Goal: Task Accomplishment & Management: Use online tool/utility

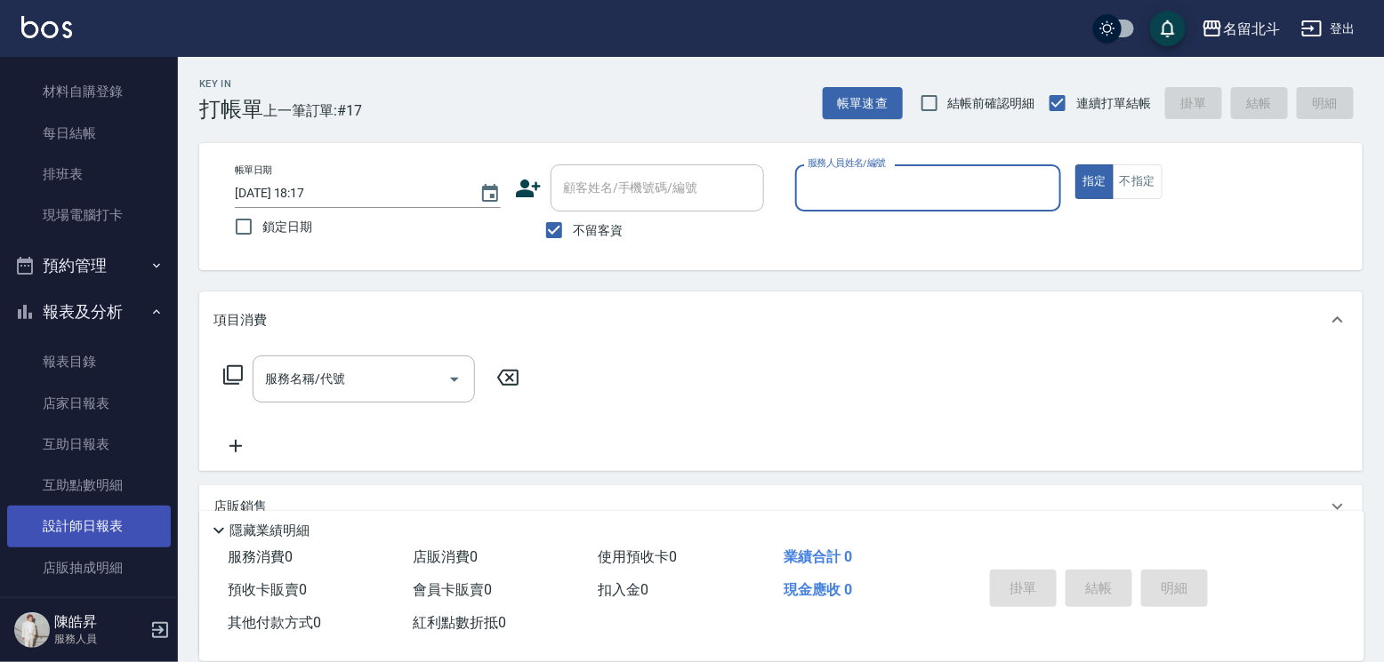
scroll to position [178, 0]
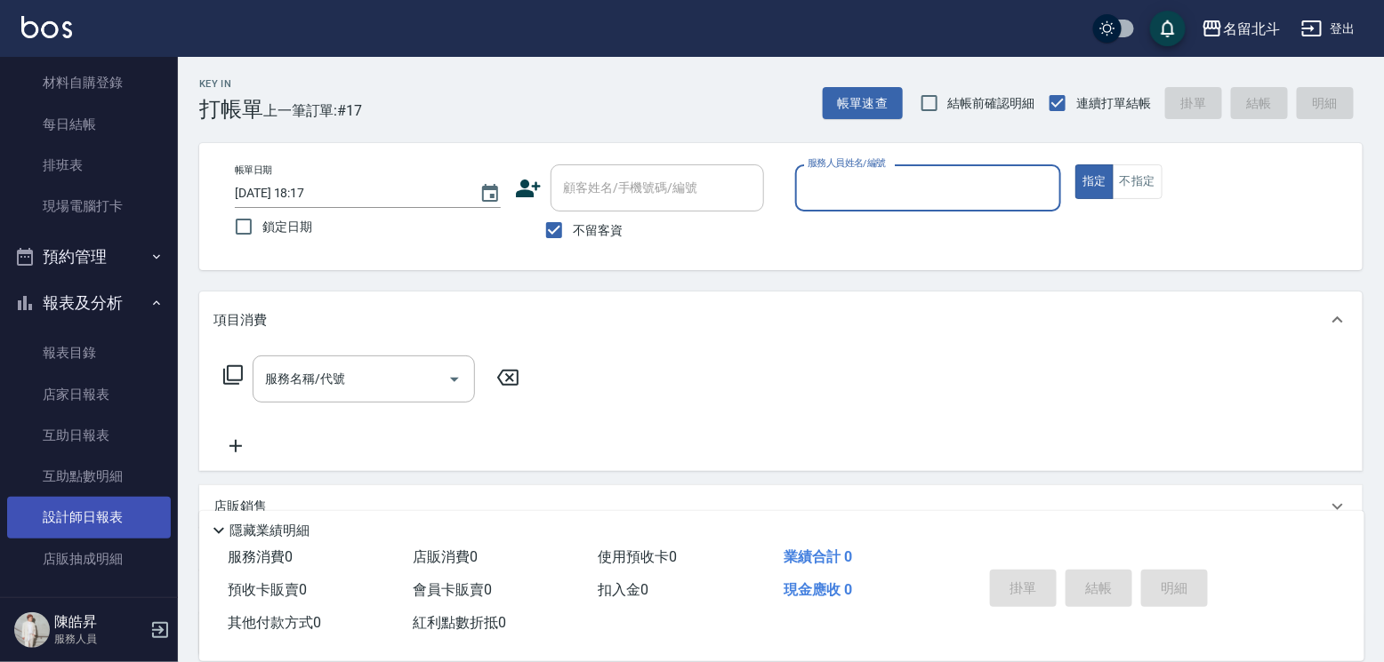
click at [65, 531] on link "設計師日報表" at bounding box center [89, 517] width 164 height 41
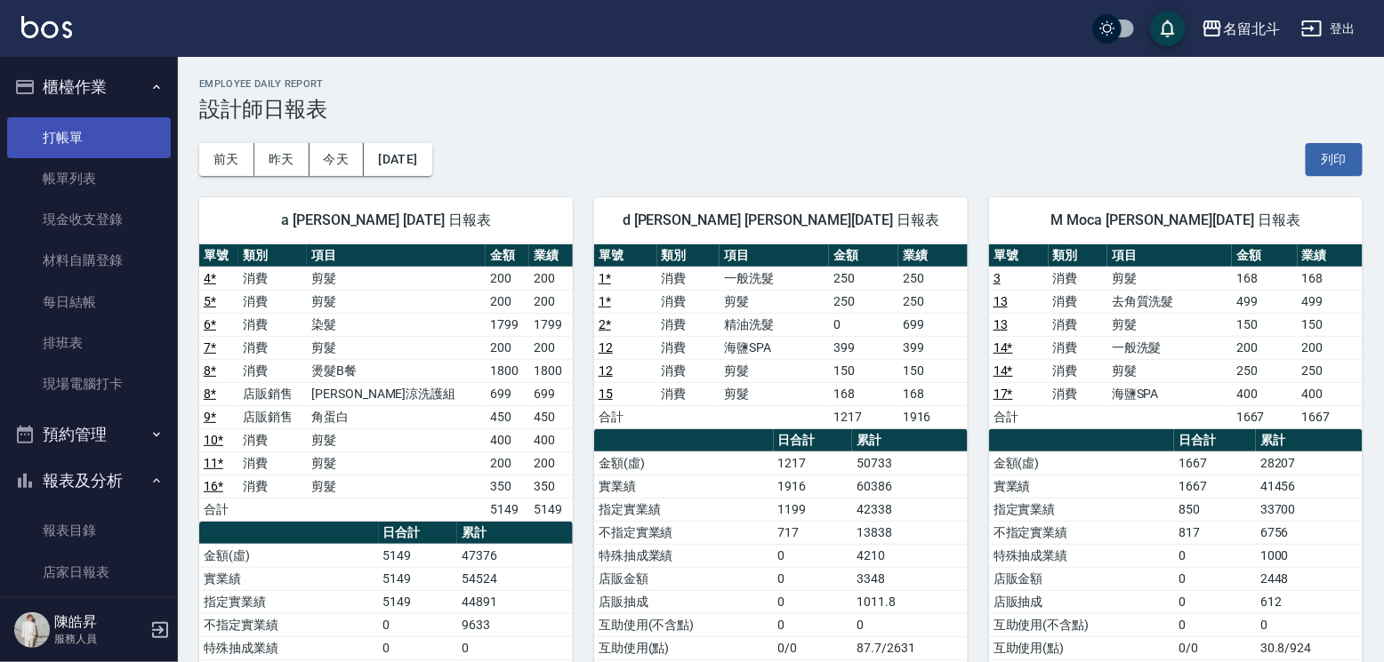
click at [89, 133] on link "打帳單" at bounding box center [89, 137] width 164 height 41
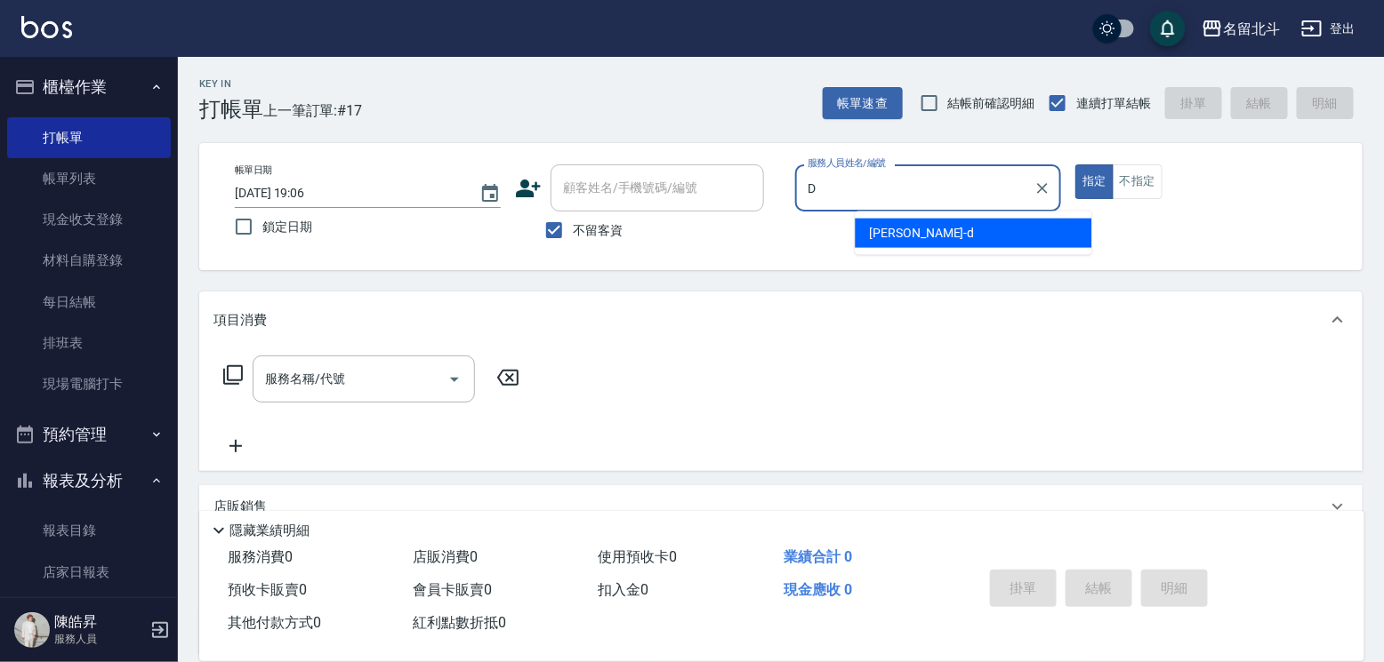
type input "[PERSON_NAME] -d"
type button "true"
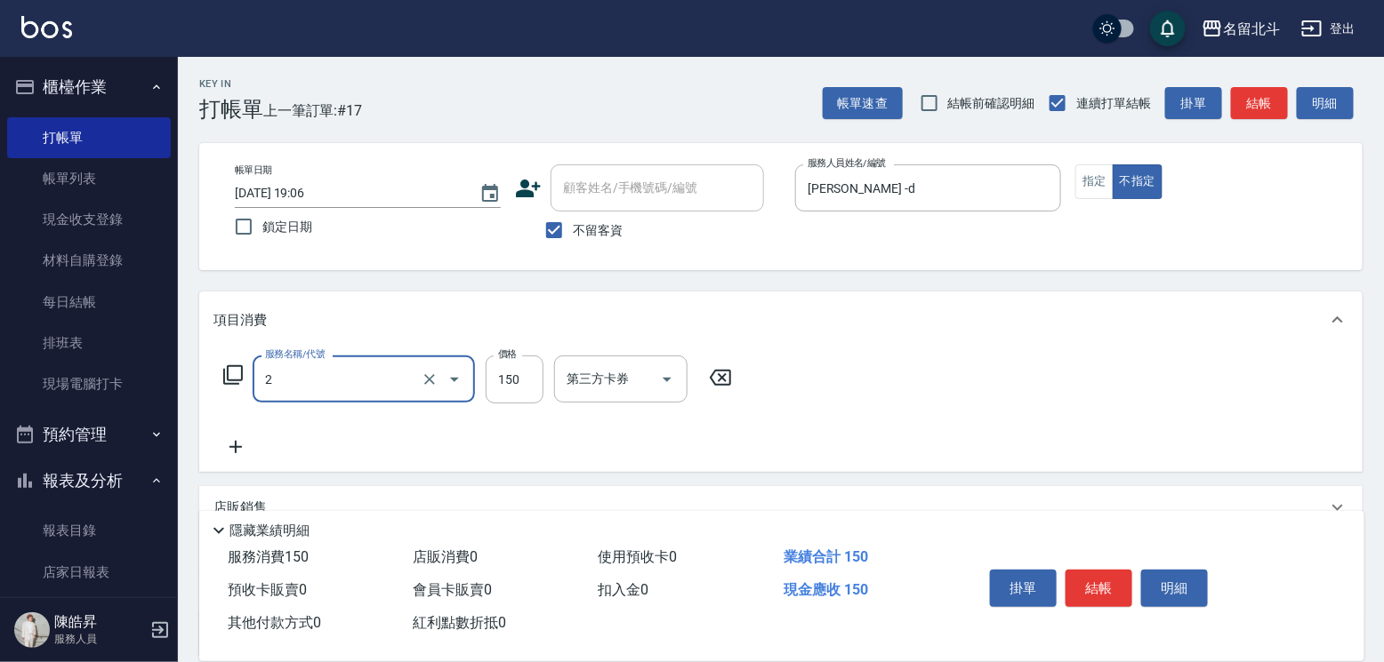
type input "一般洗髮(2)"
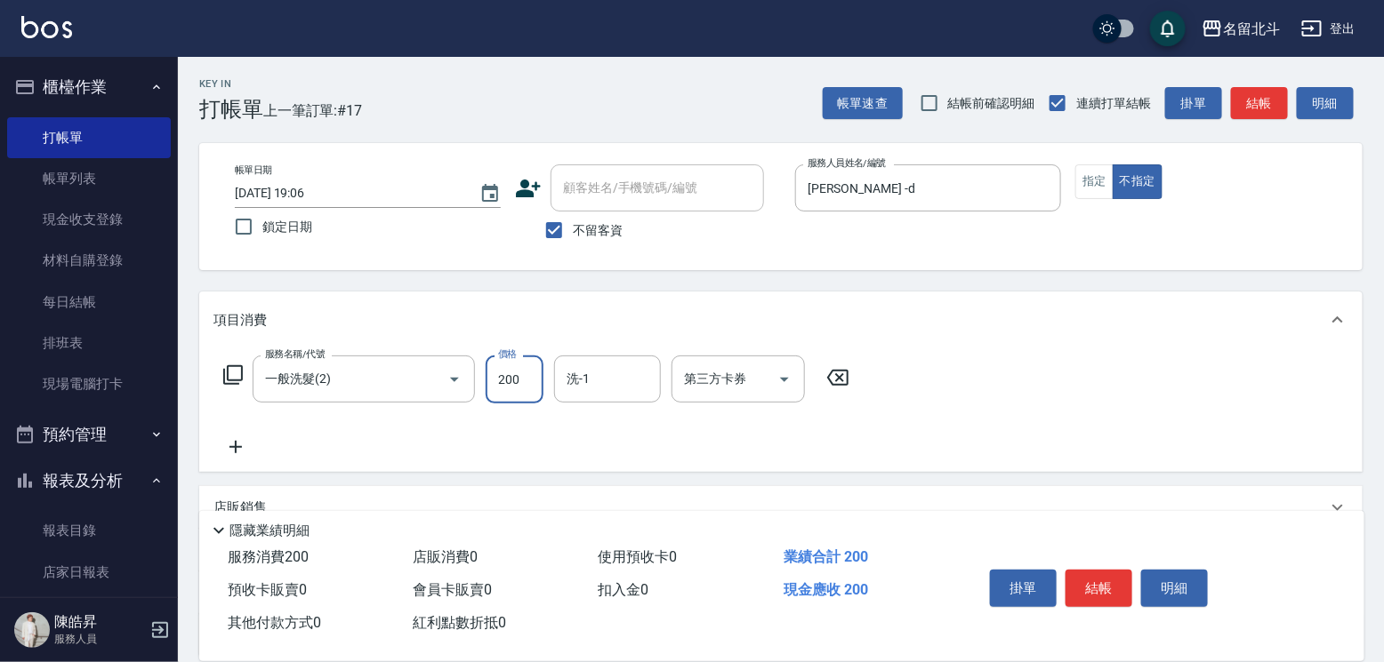
type input "200"
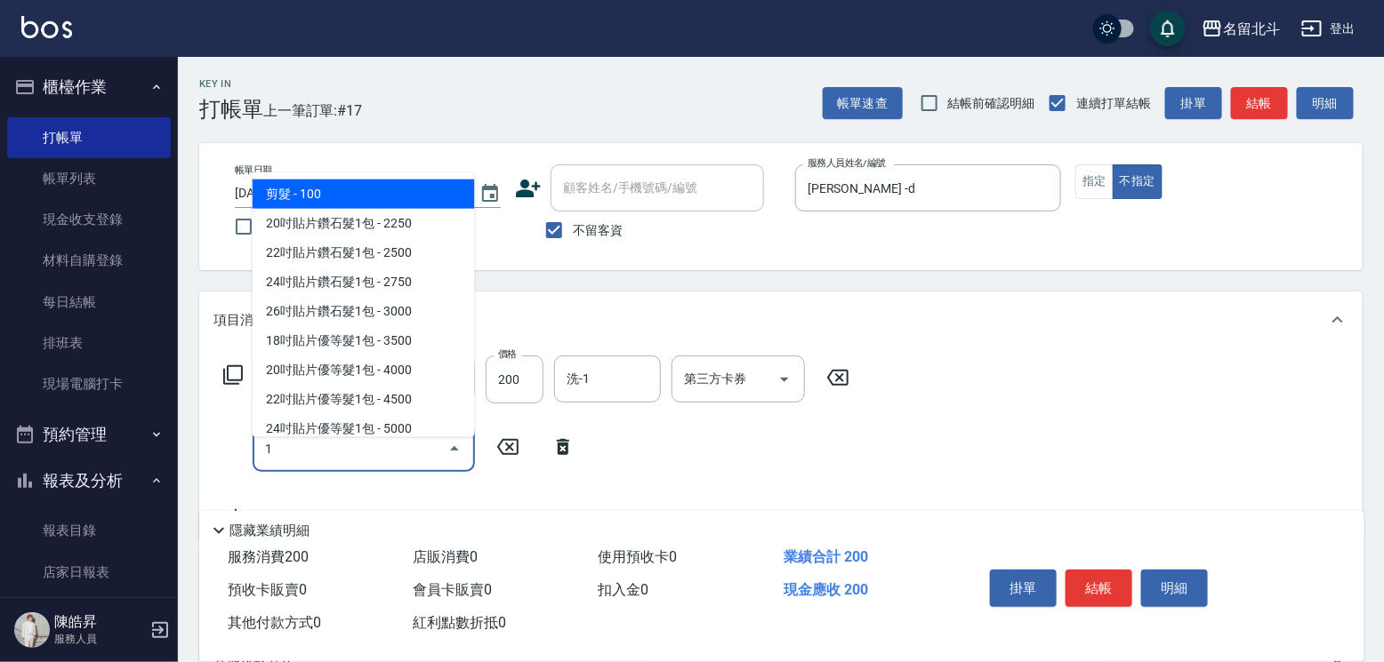
type input "剪髮(1)"
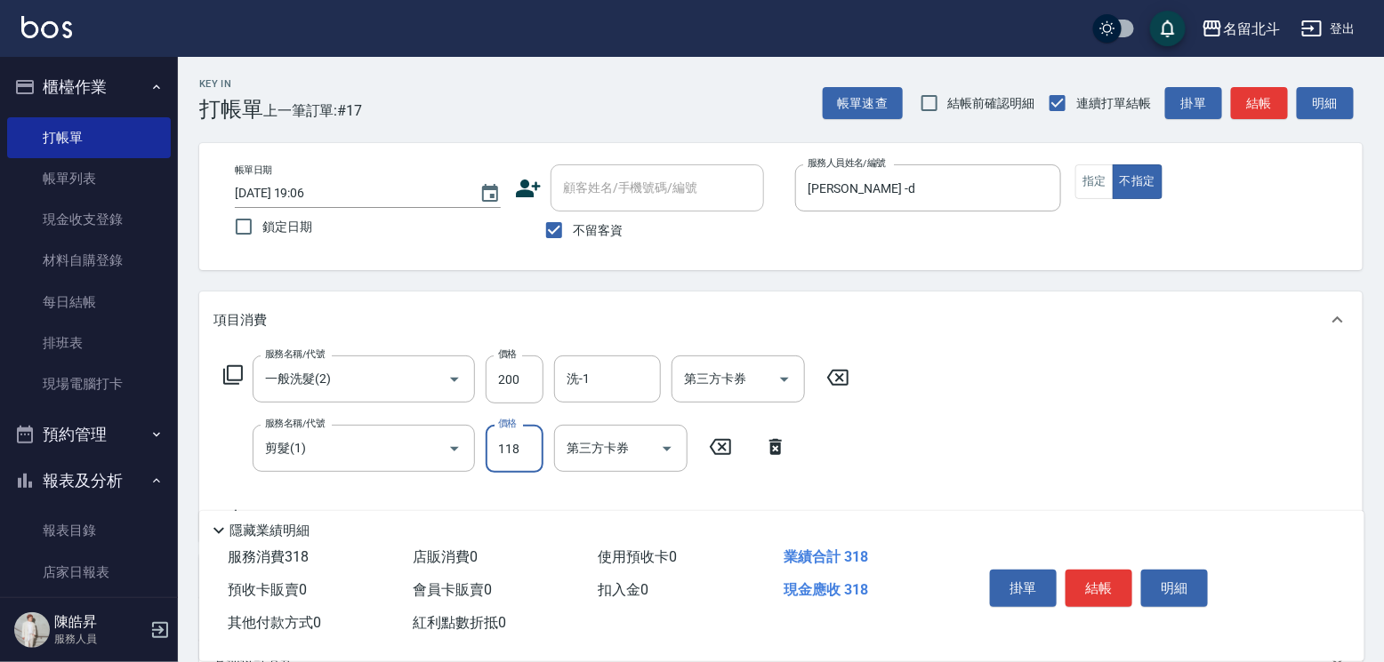
type input "118"
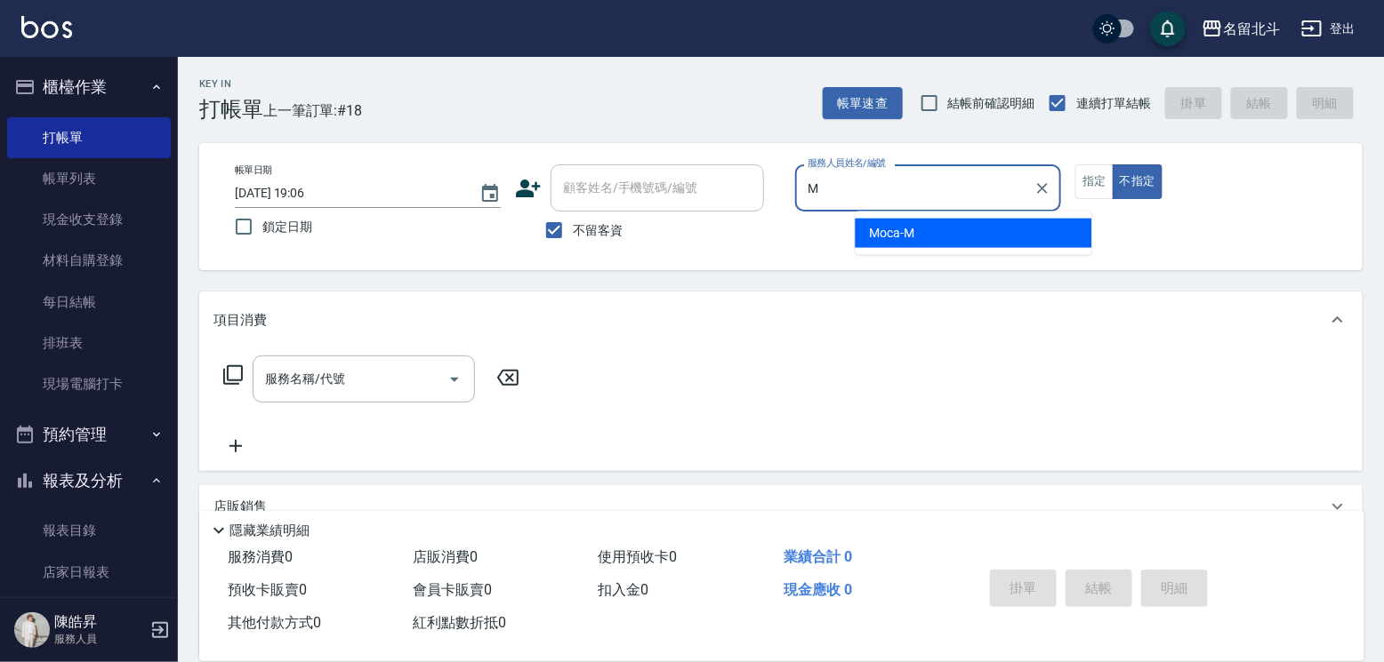
type input "Moca-M"
type button "false"
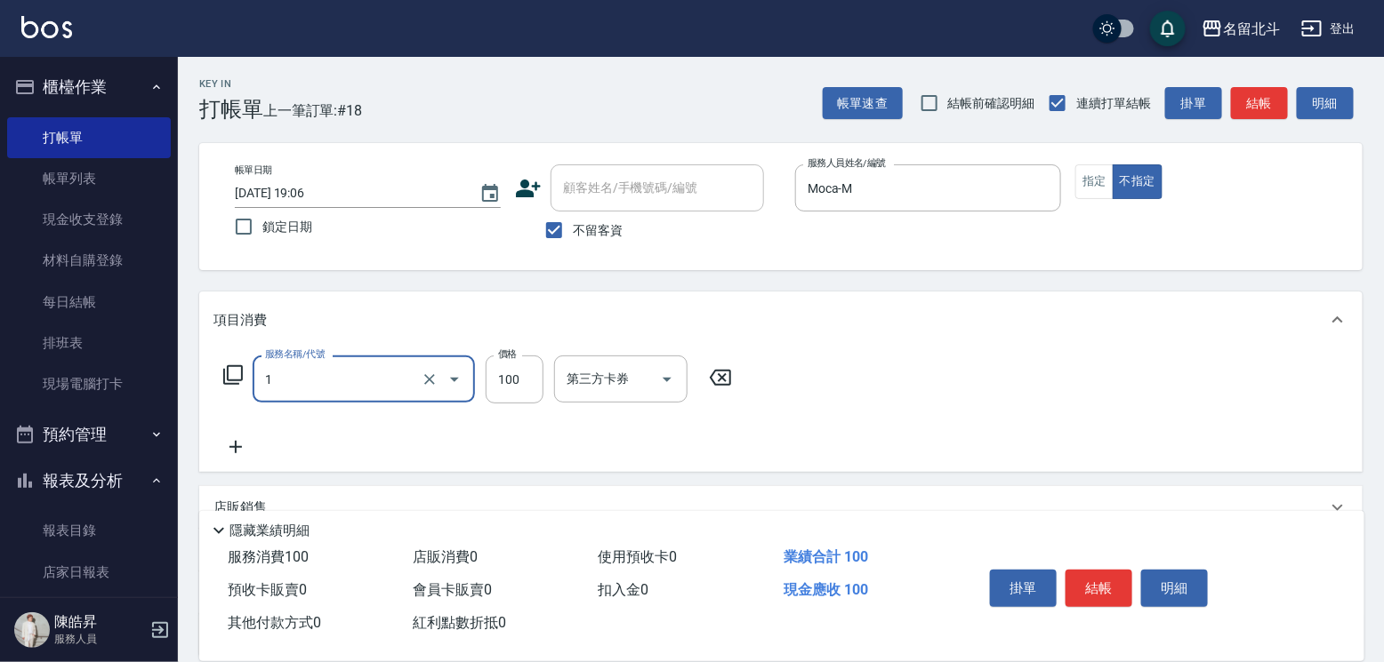
type input "剪髮(1)"
type input "168"
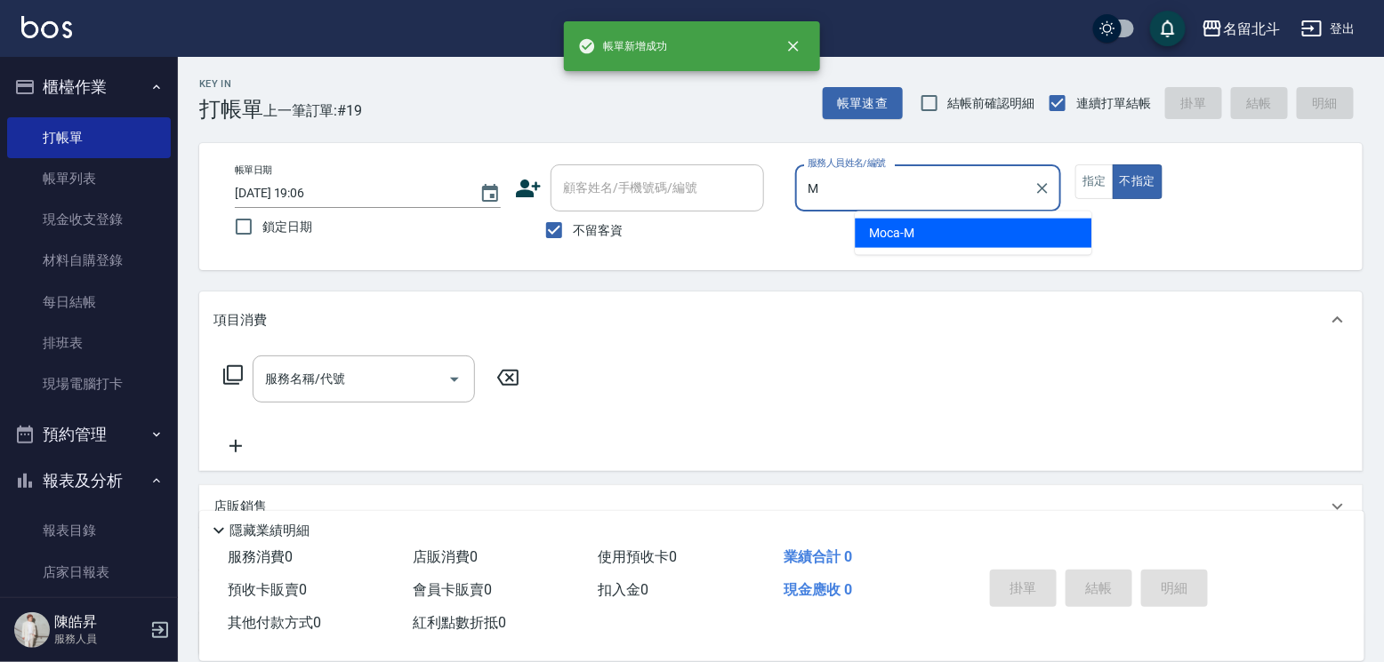
type input "Moca-M"
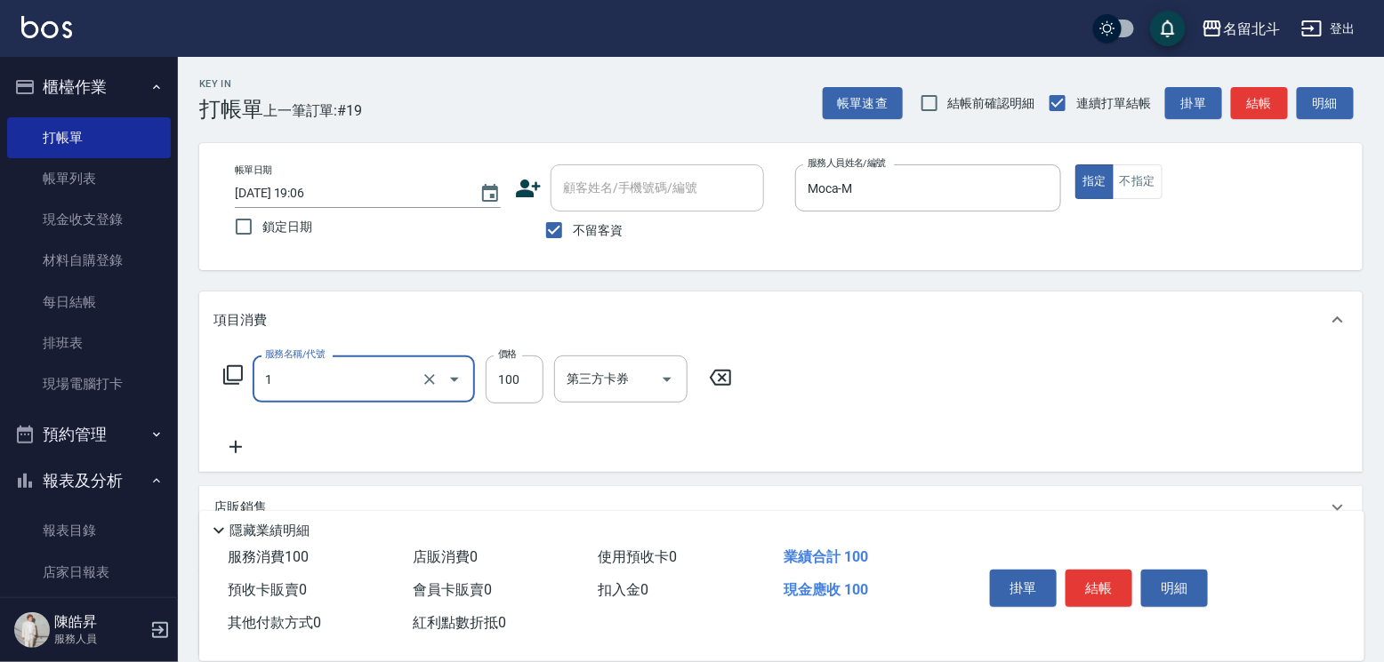
type input "剪髮(1)"
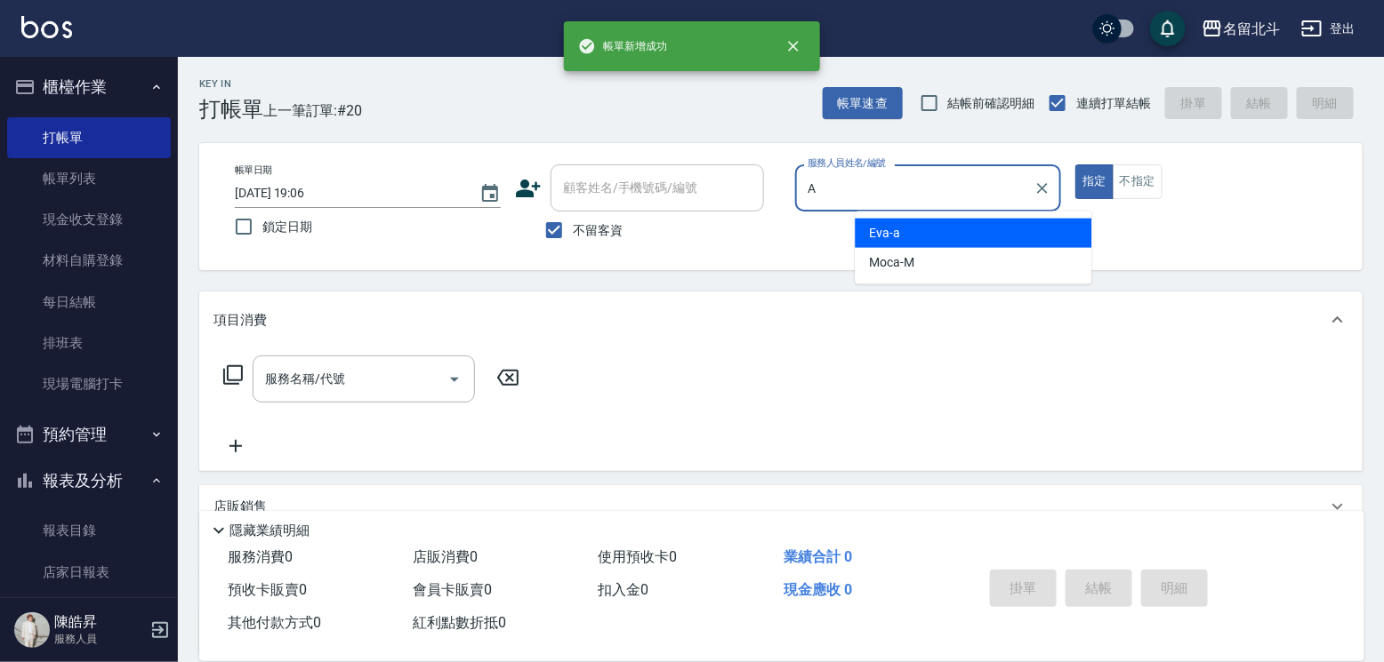
type input "[PERSON_NAME]-a"
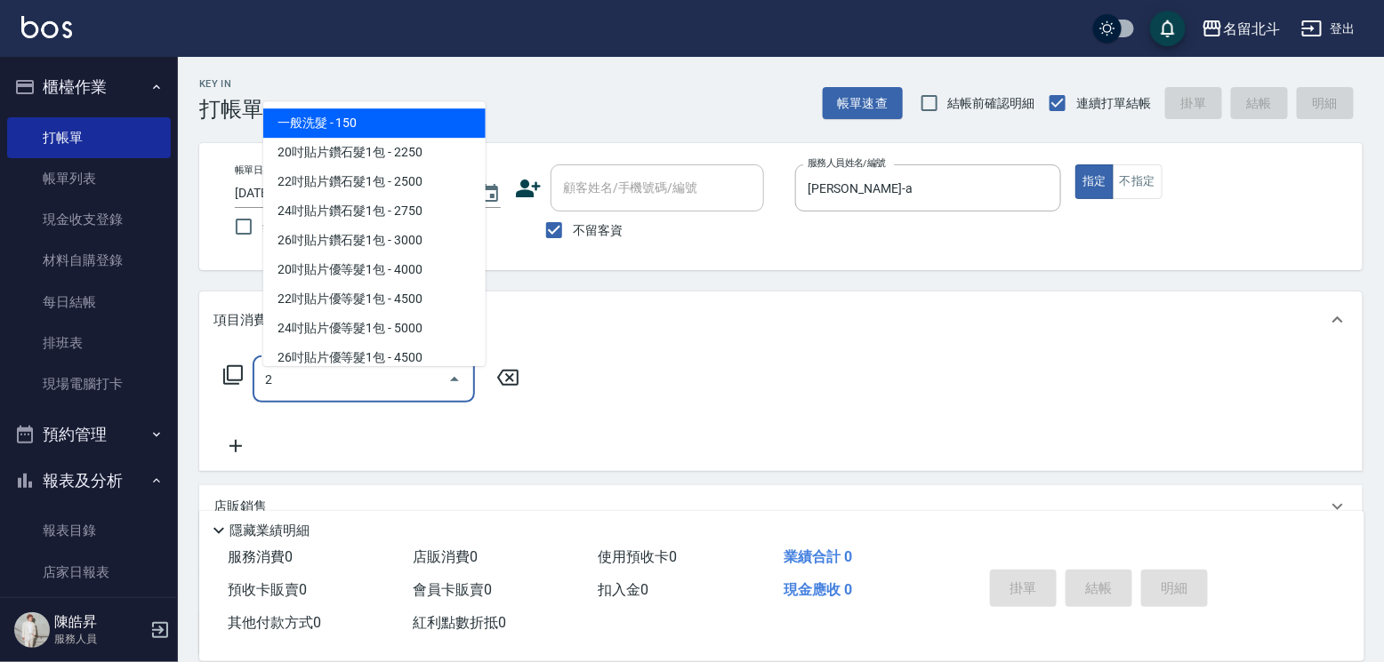
type input "一般洗髮(2)"
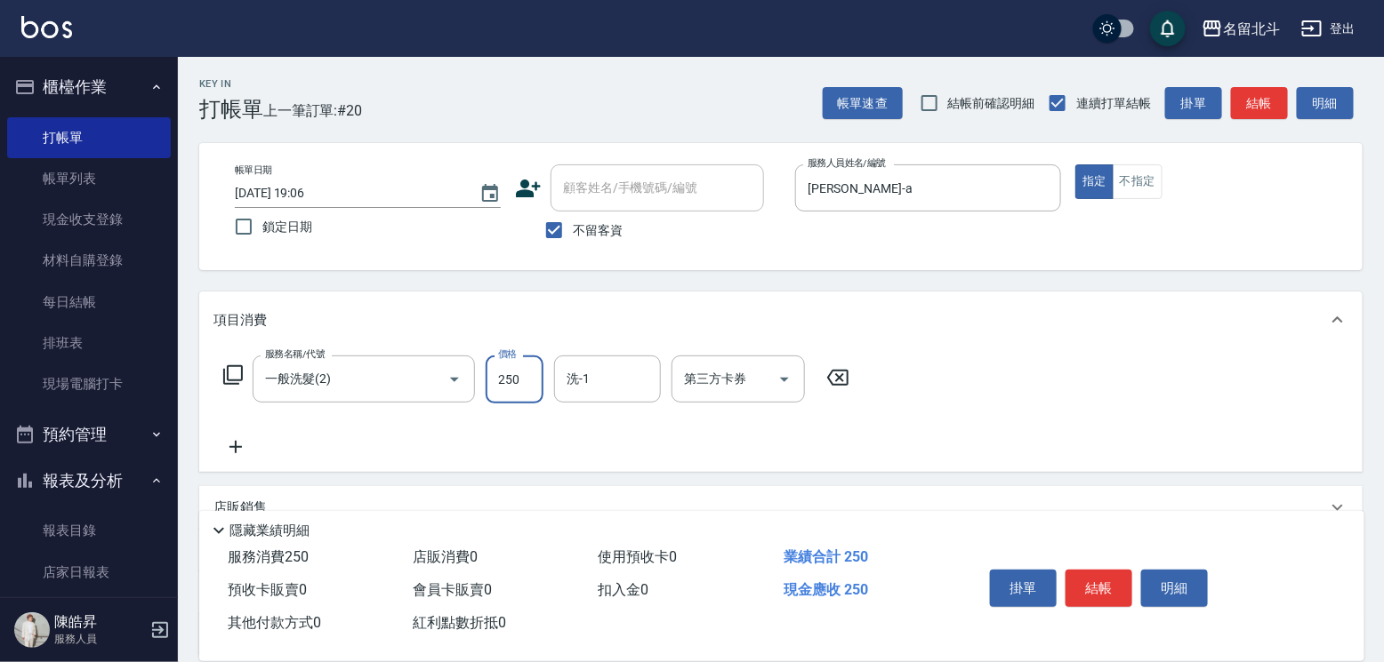
type input "250"
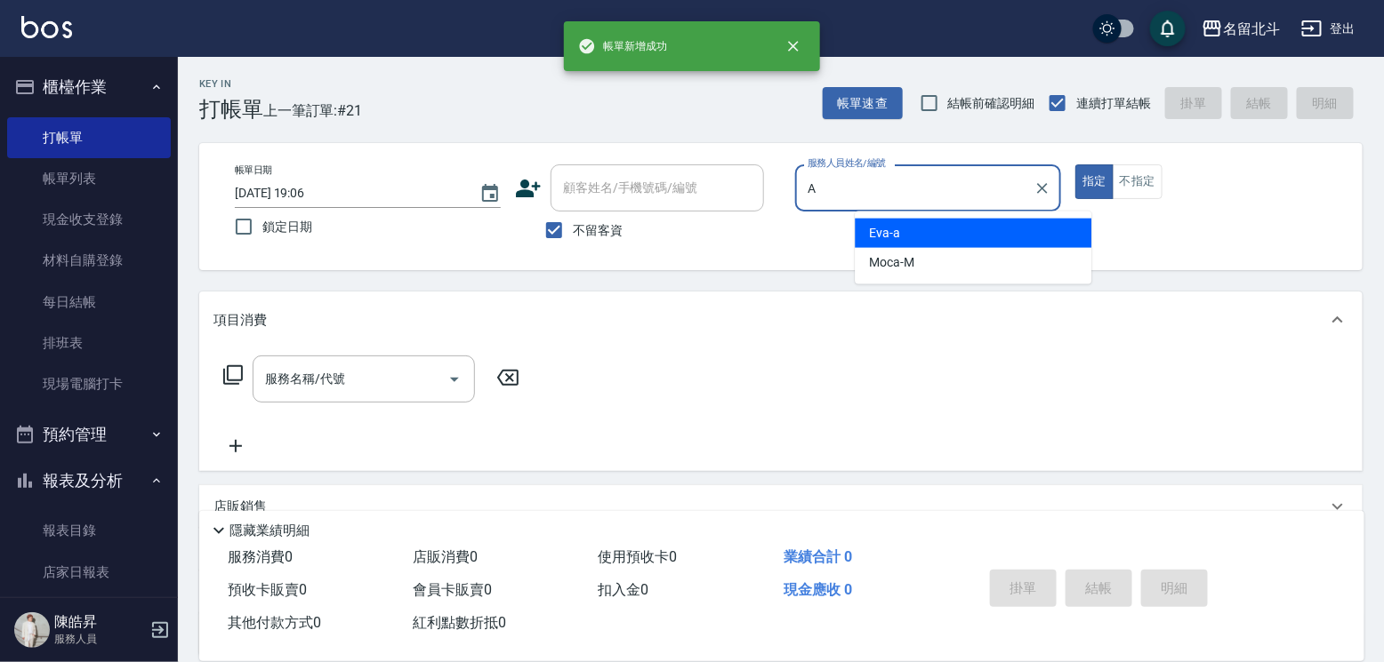
type input "[PERSON_NAME]-a"
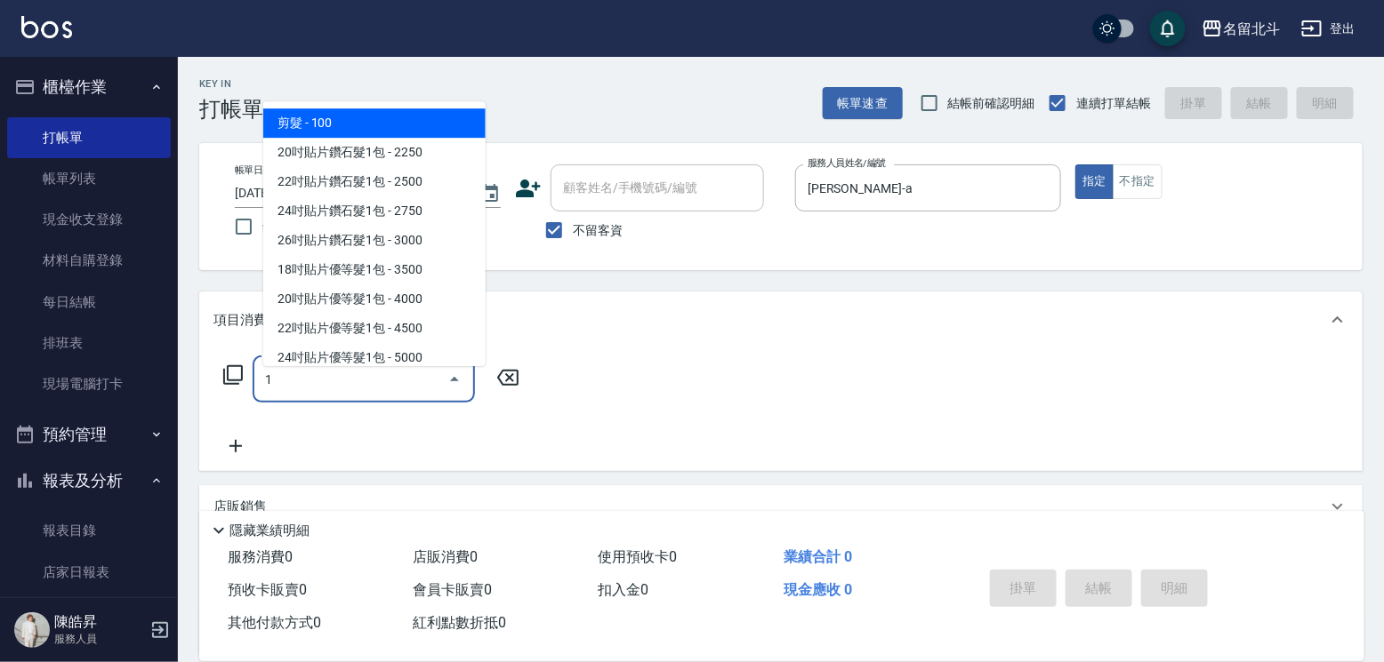
type input "剪髮(1)"
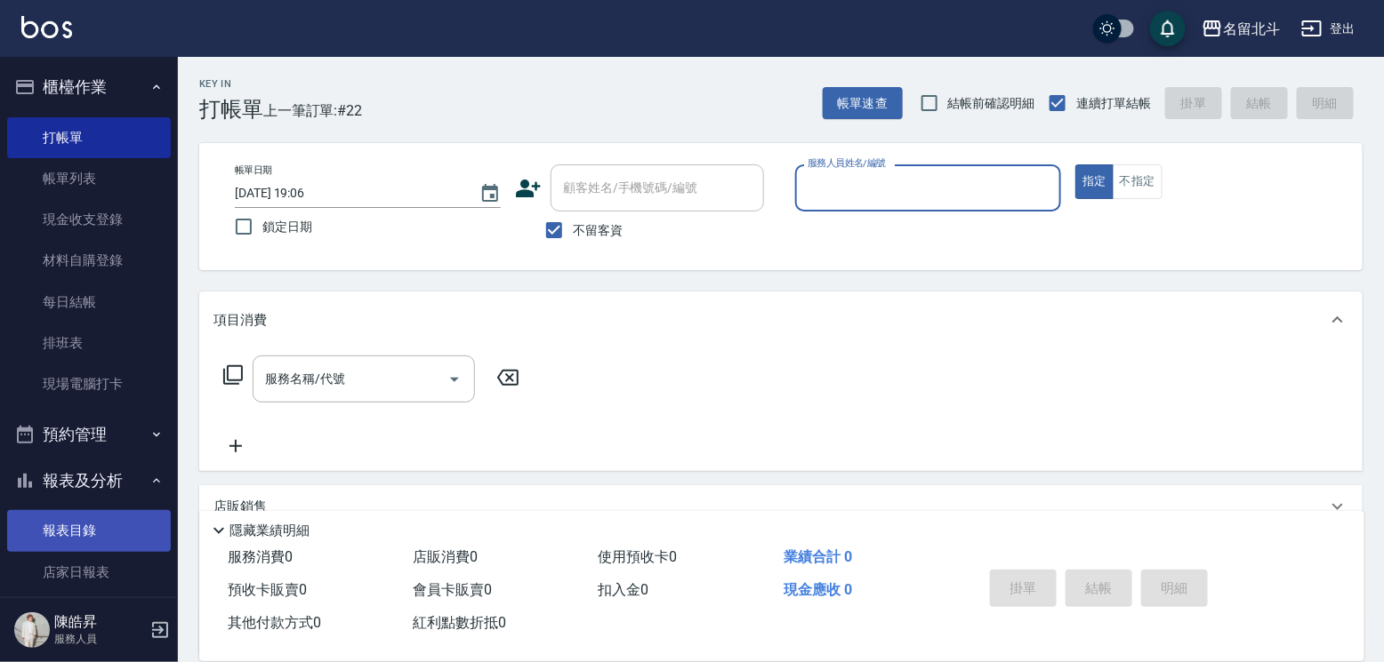
scroll to position [267, 0]
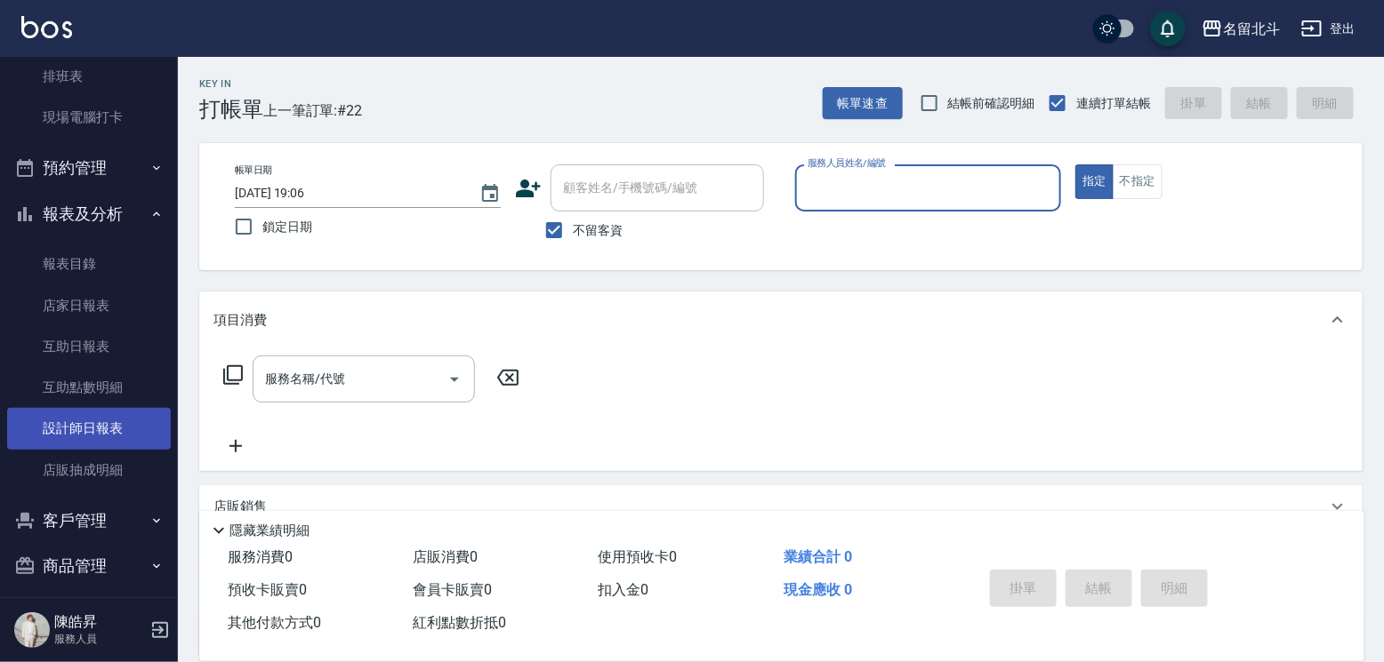
click at [114, 444] on link "設計師日報表" at bounding box center [89, 428] width 164 height 41
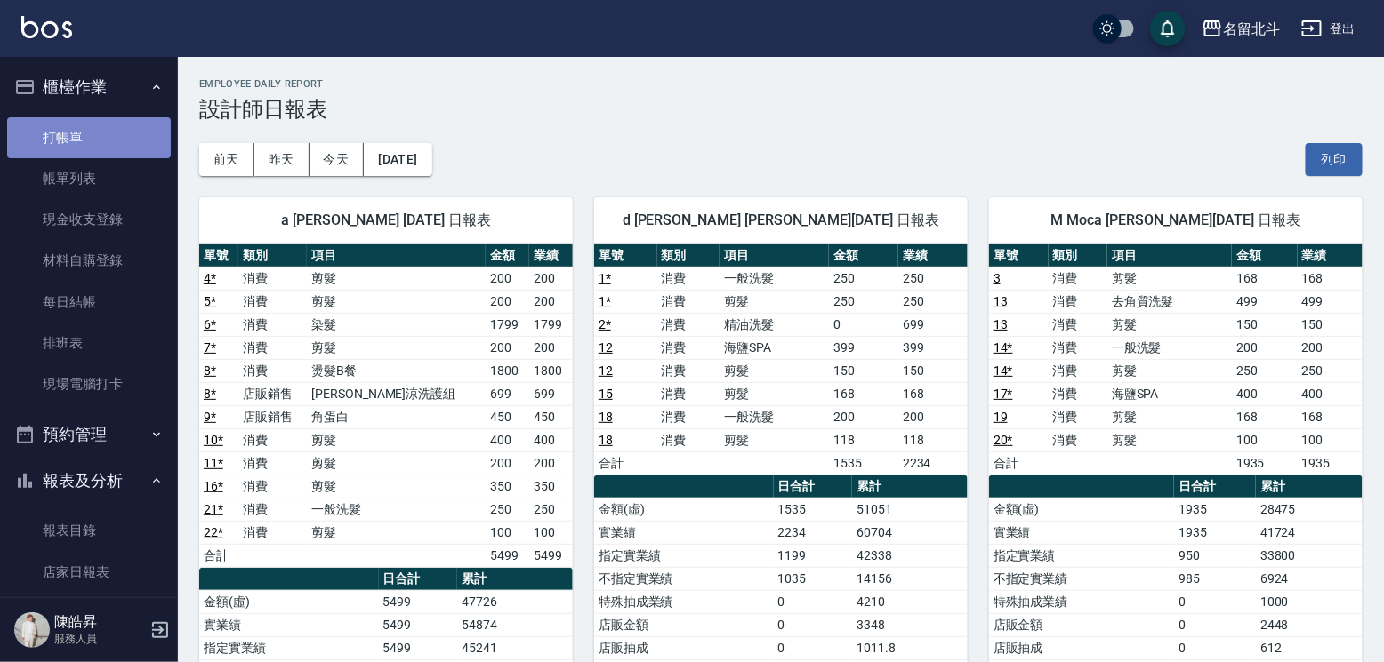
click at [103, 133] on link "打帳單" at bounding box center [89, 137] width 164 height 41
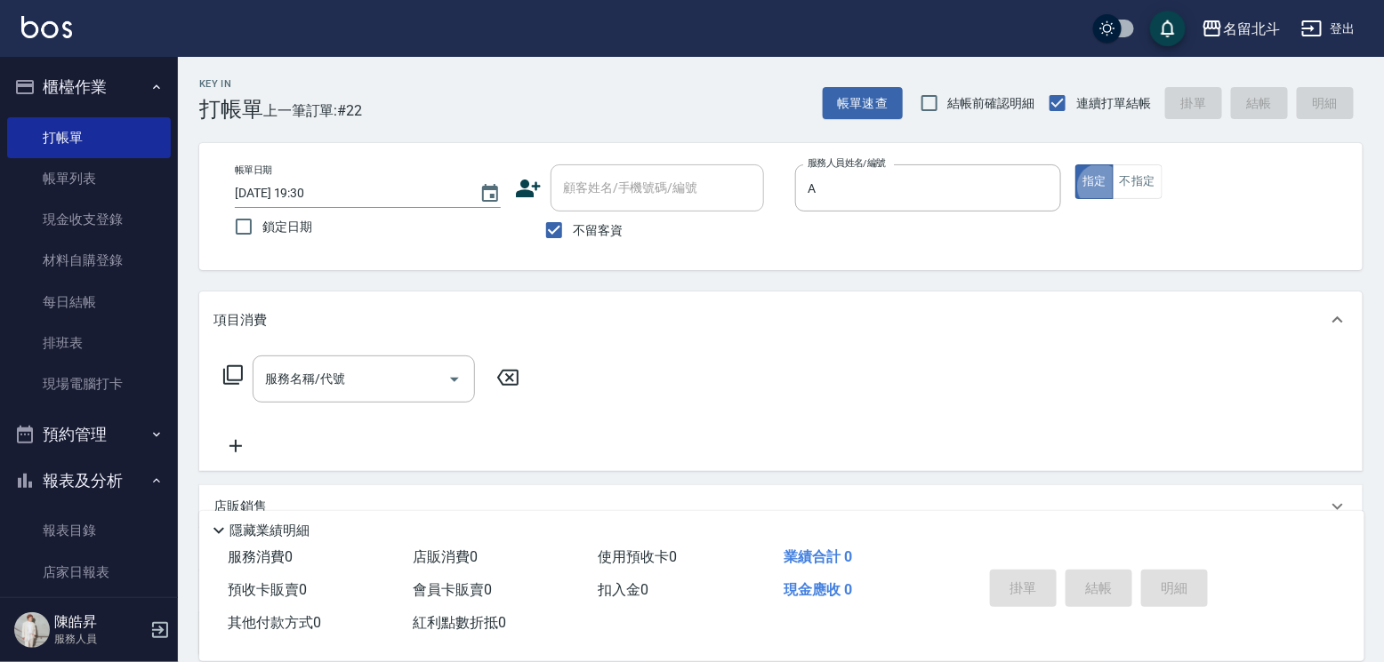
type input "[PERSON_NAME]-a"
type button "true"
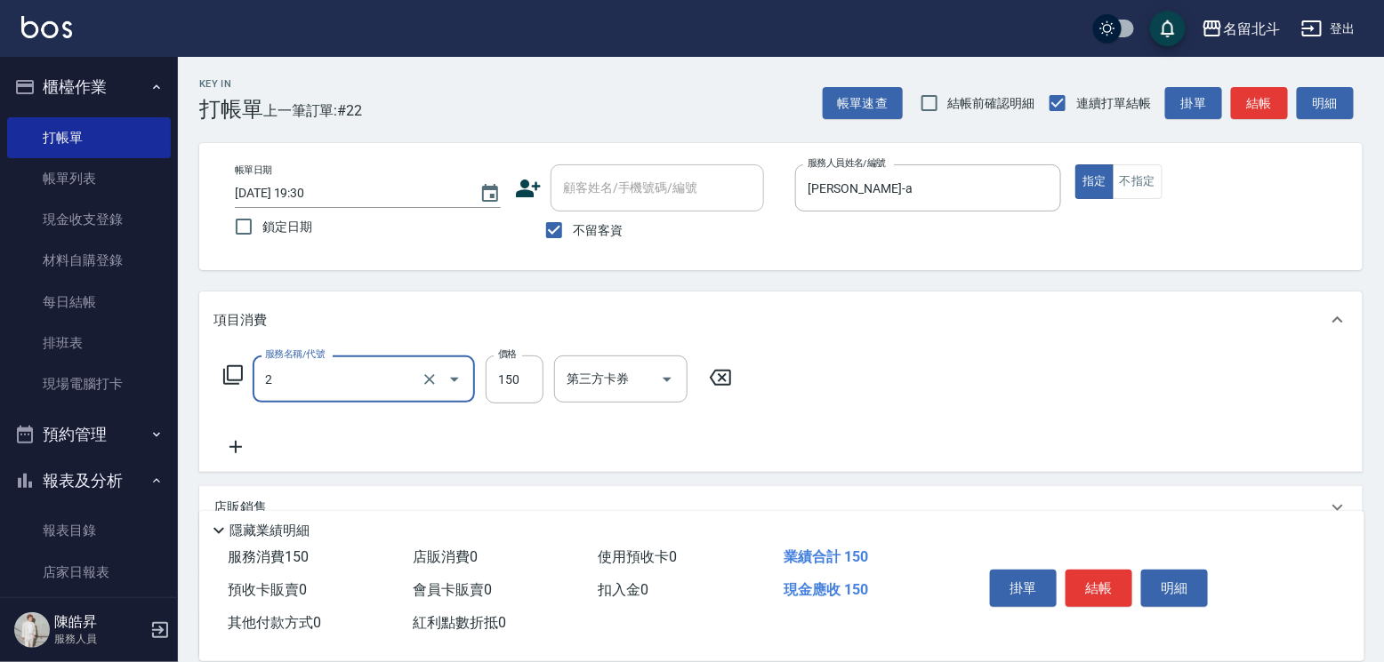
type input "一般洗髮(2)"
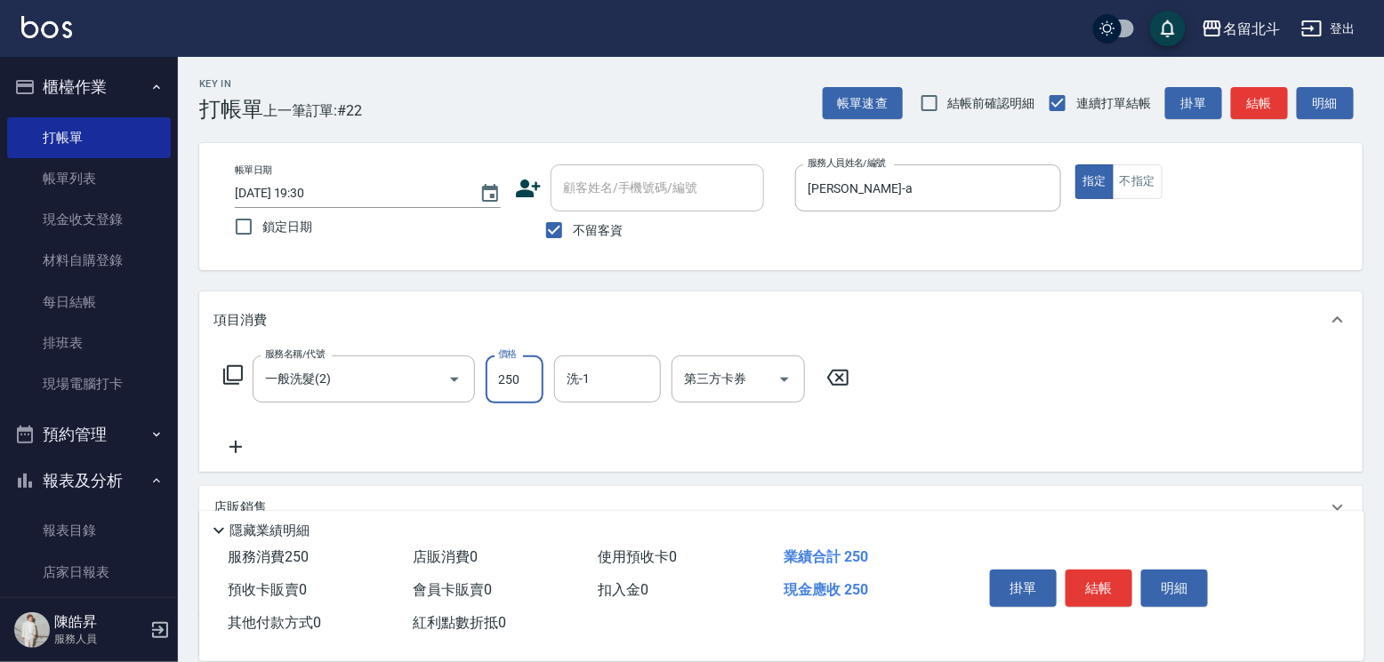
type input "250"
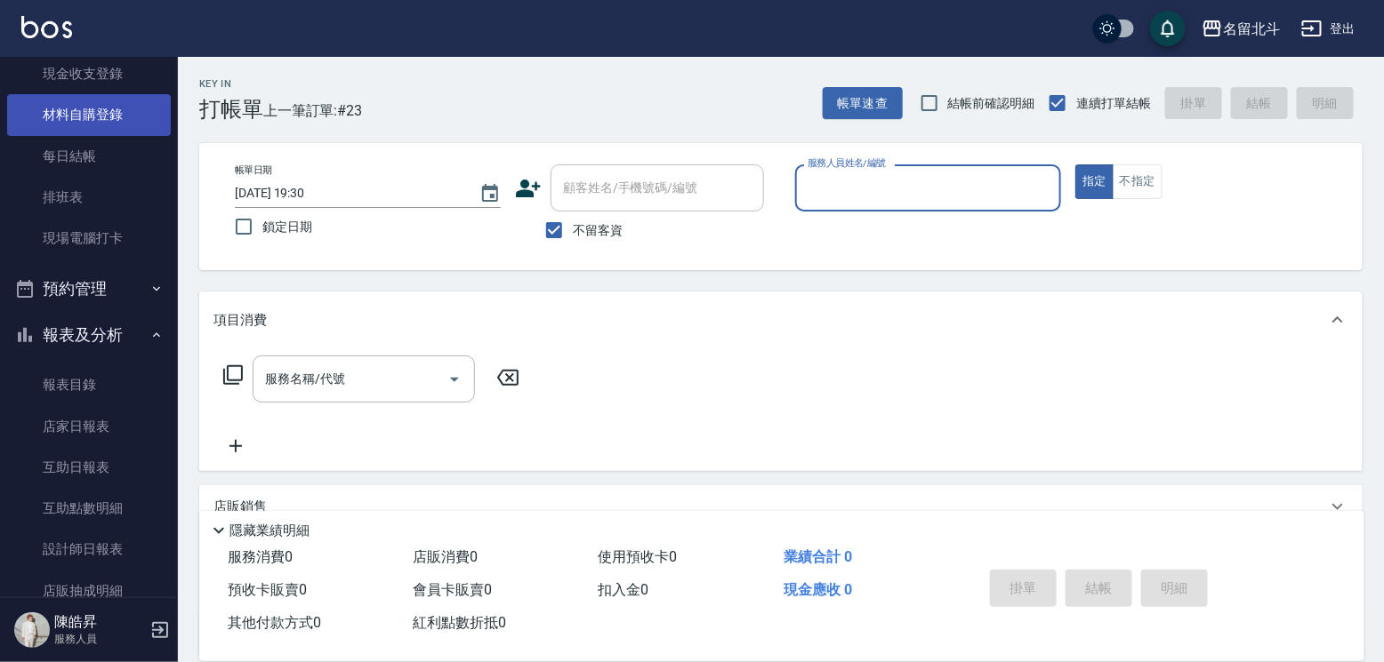
scroll to position [299, 0]
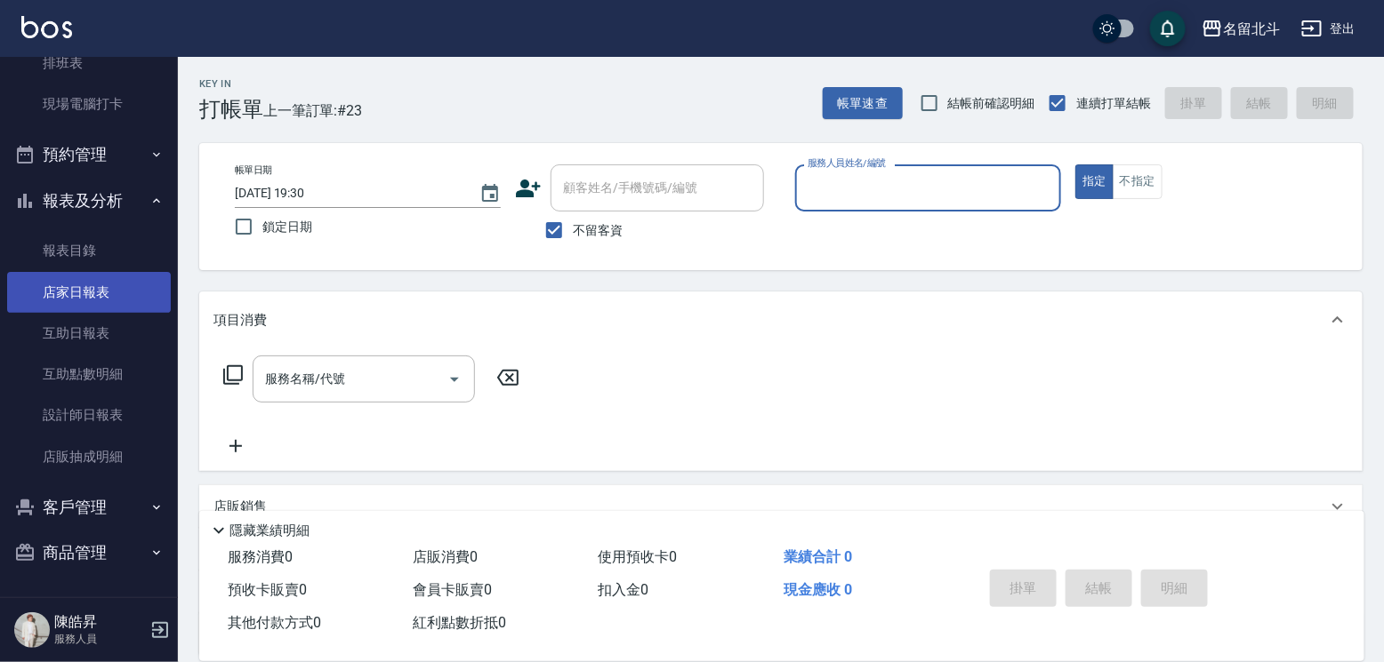
click at [89, 282] on link "店家日報表" at bounding box center [89, 292] width 164 height 41
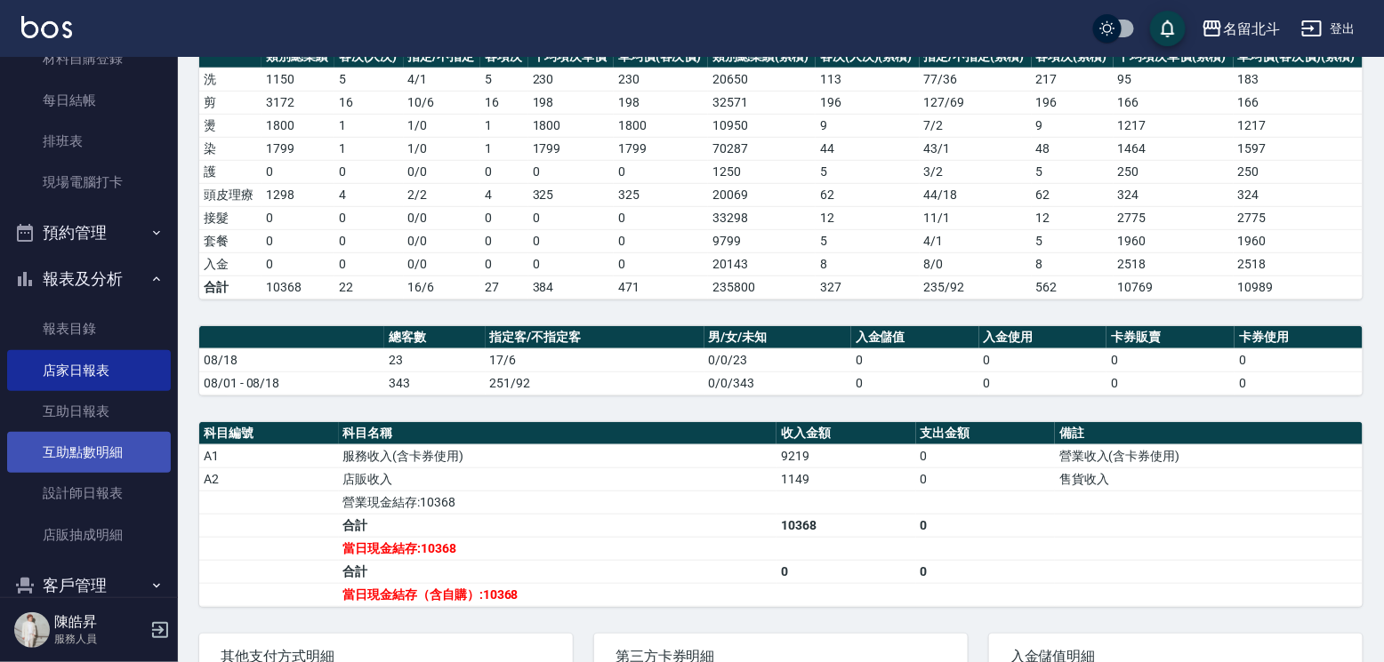
scroll to position [299, 0]
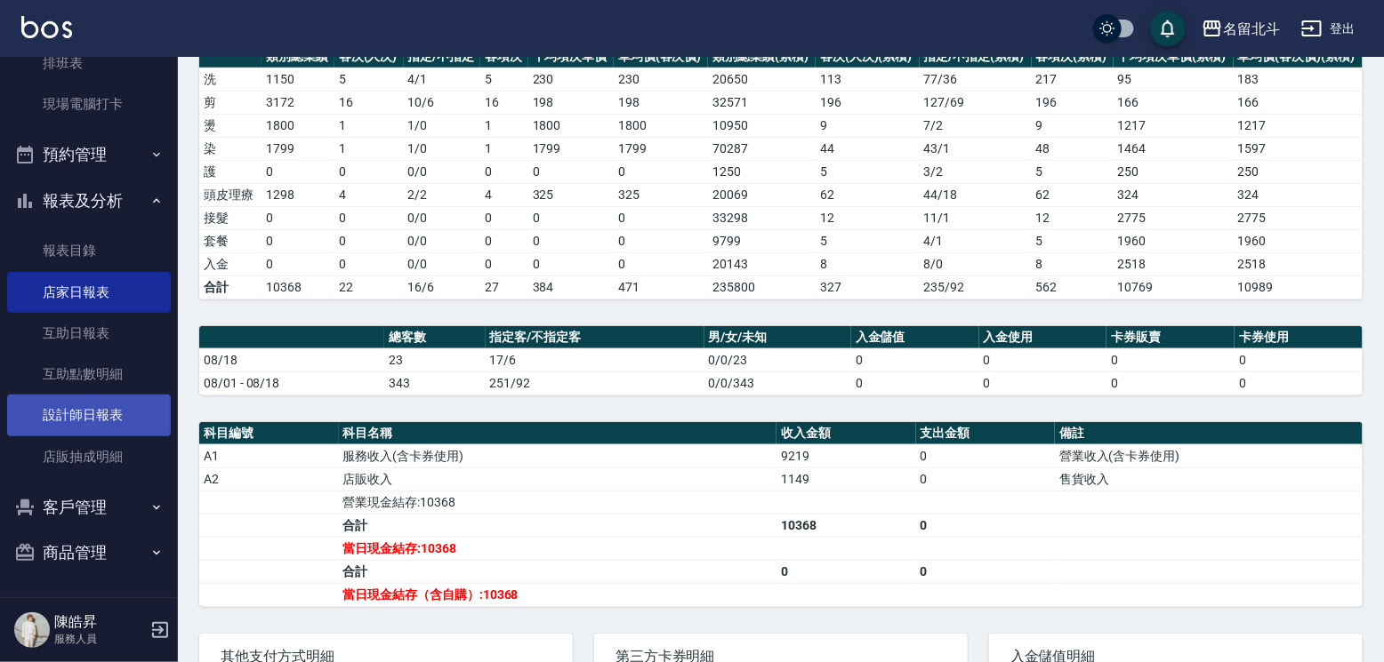
click at [96, 400] on link "設計師日報表" at bounding box center [89, 415] width 164 height 41
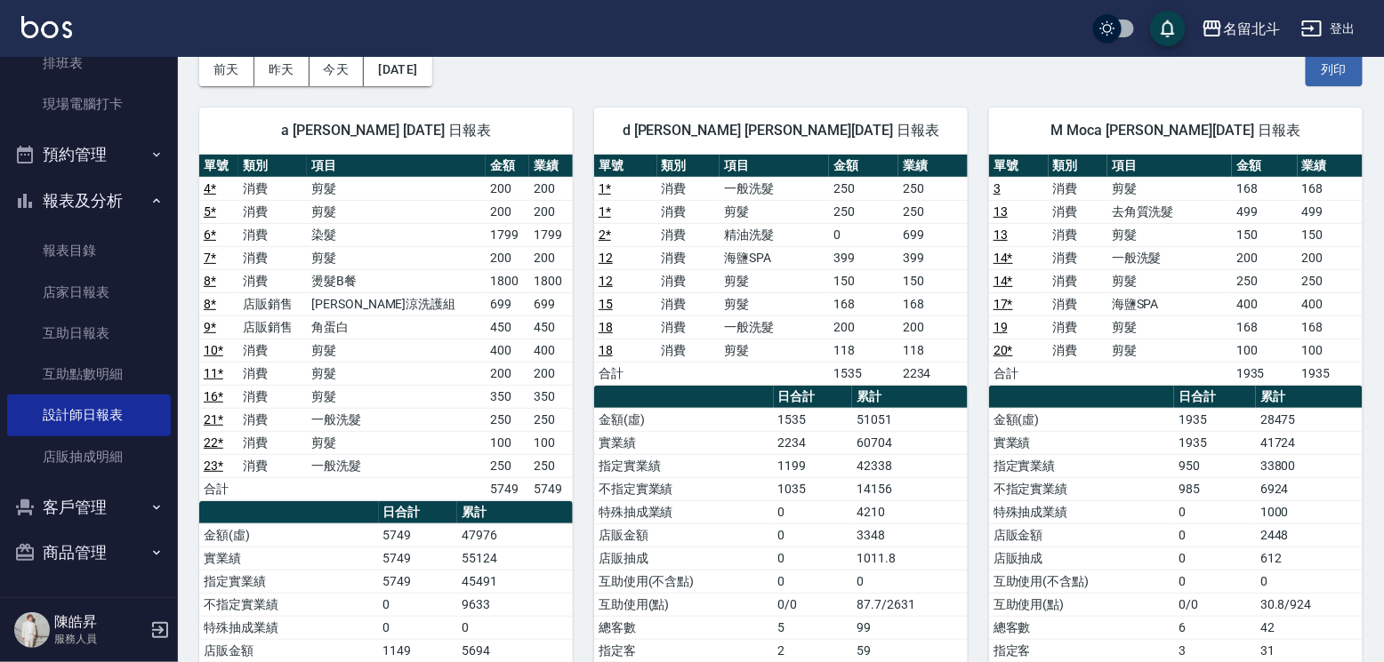
scroll to position [68, 0]
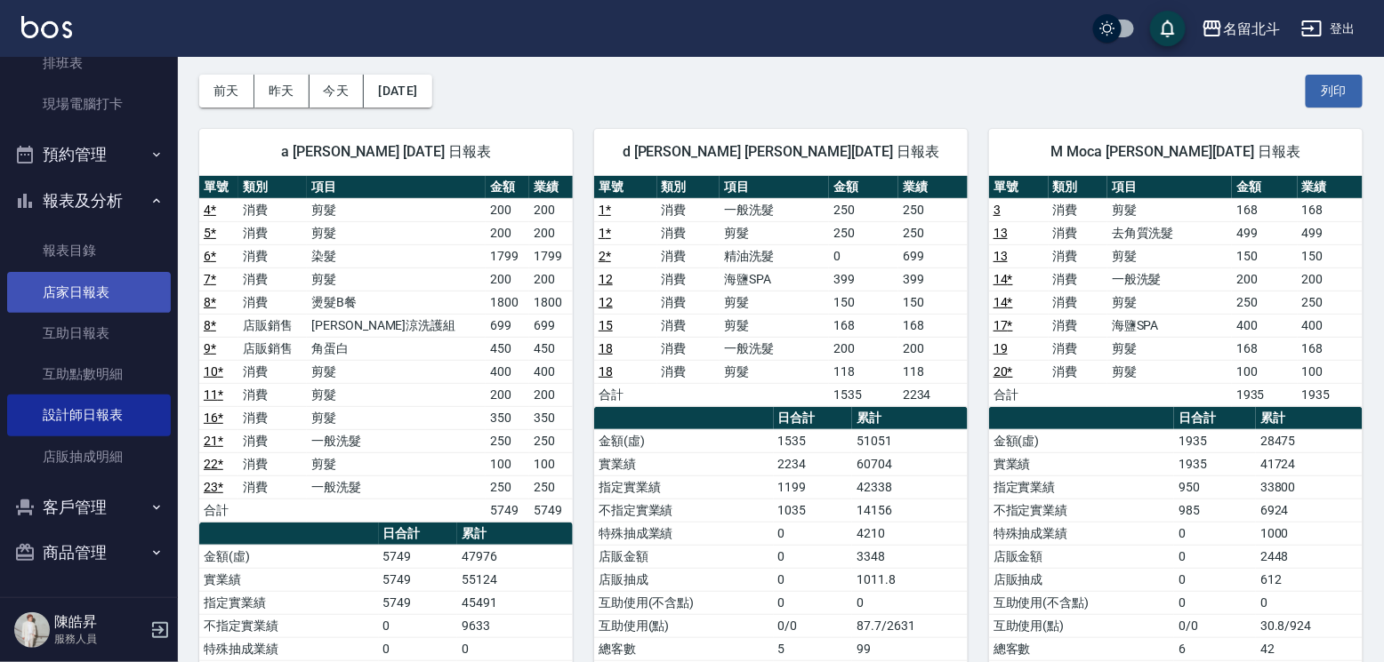
click at [96, 277] on link "店家日報表" at bounding box center [89, 292] width 164 height 41
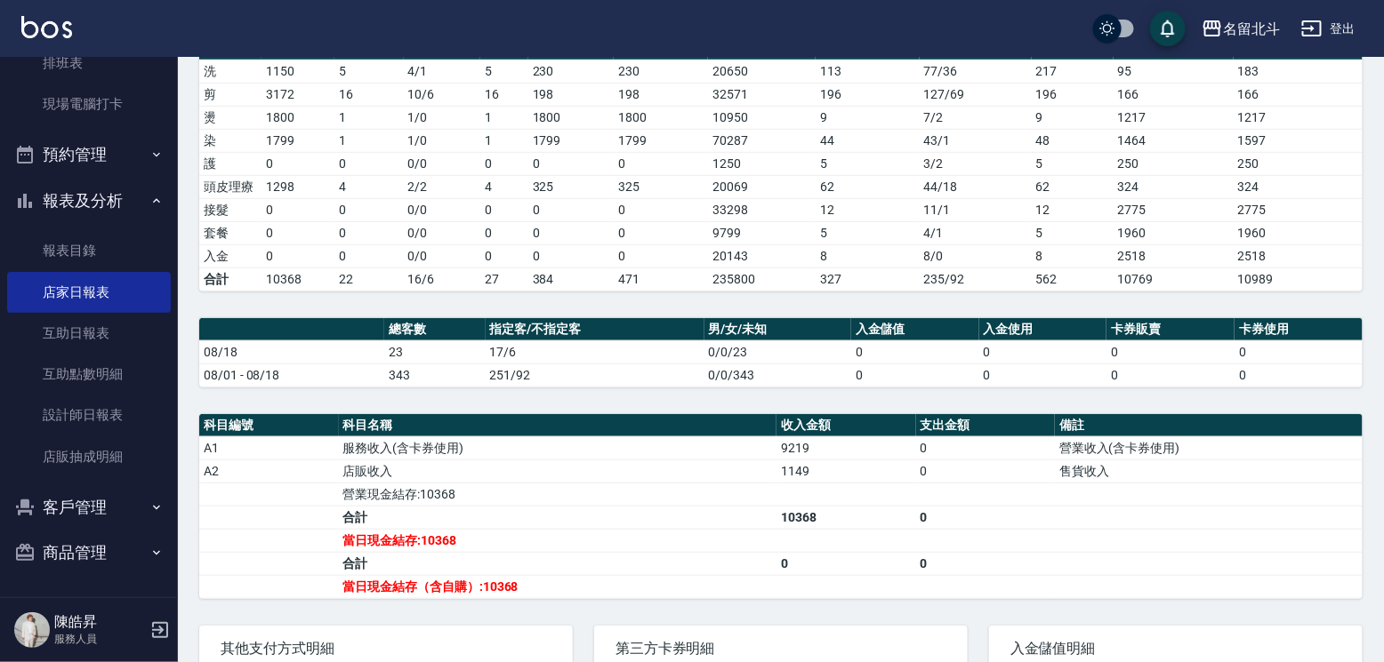
scroll to position [437, 0]
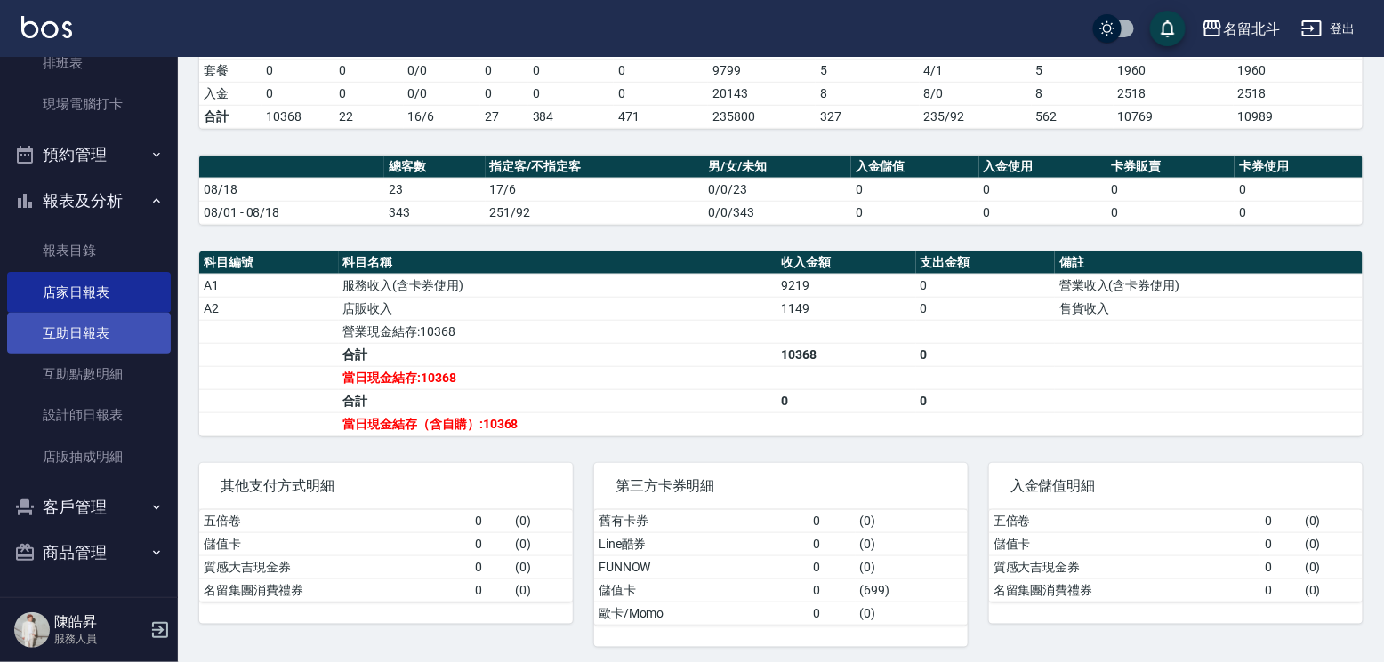
click at [114, 313] on link "互助日報表" at bounding box center [89, 333] width 164 height 41
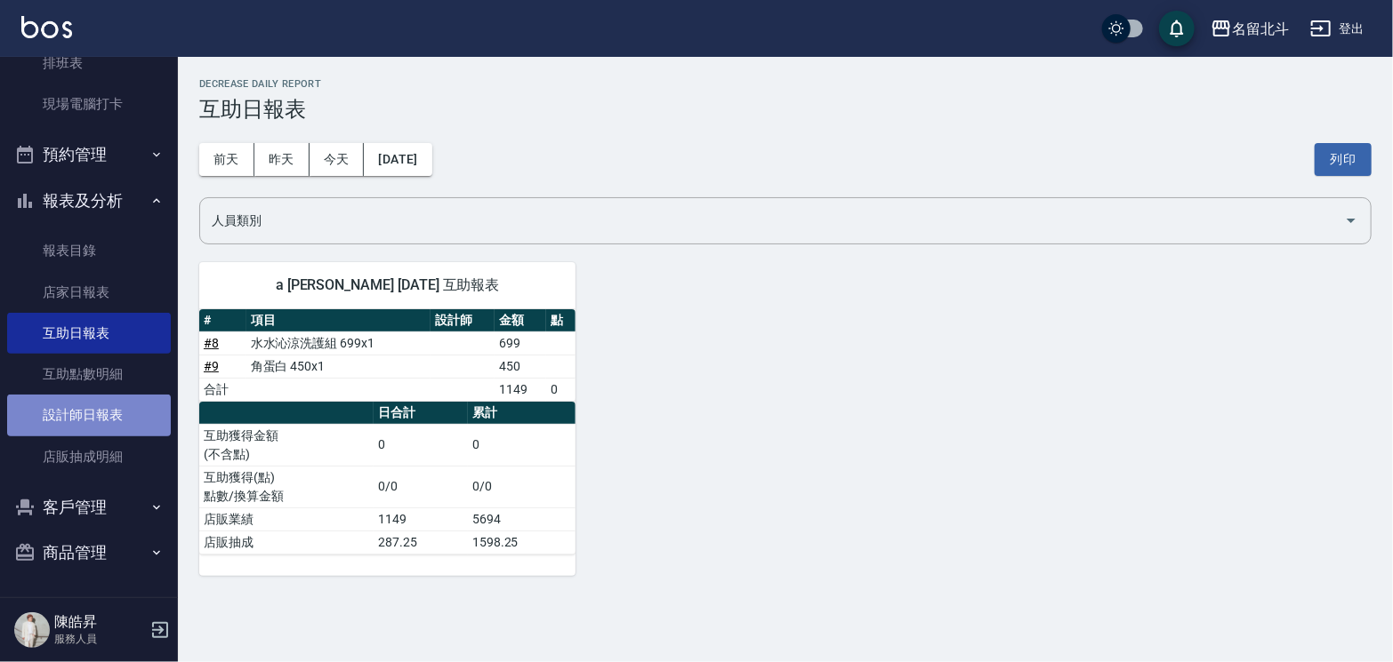
click at [92, 413] on link "設計師日報表" at bounding box center [89, 415] width 164 height 41
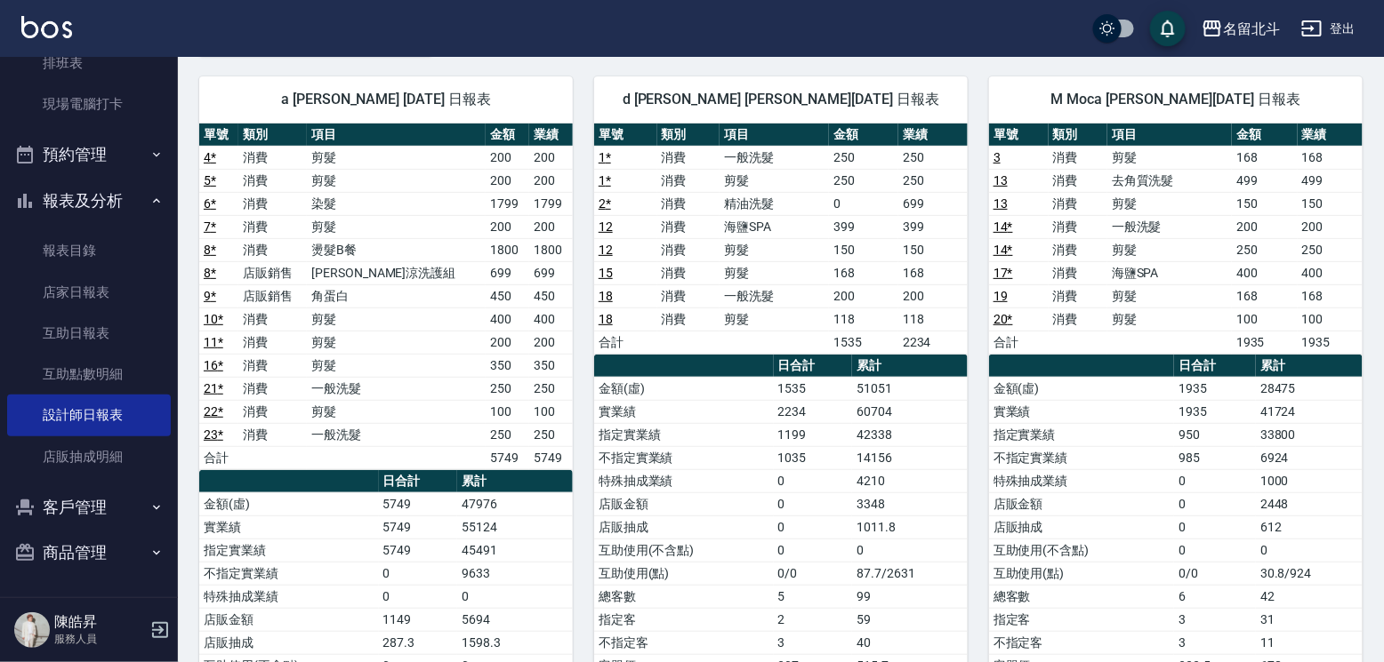
scroll to position [124, 0]
